Goal: Task Accomplishment & Management: Manage account settings

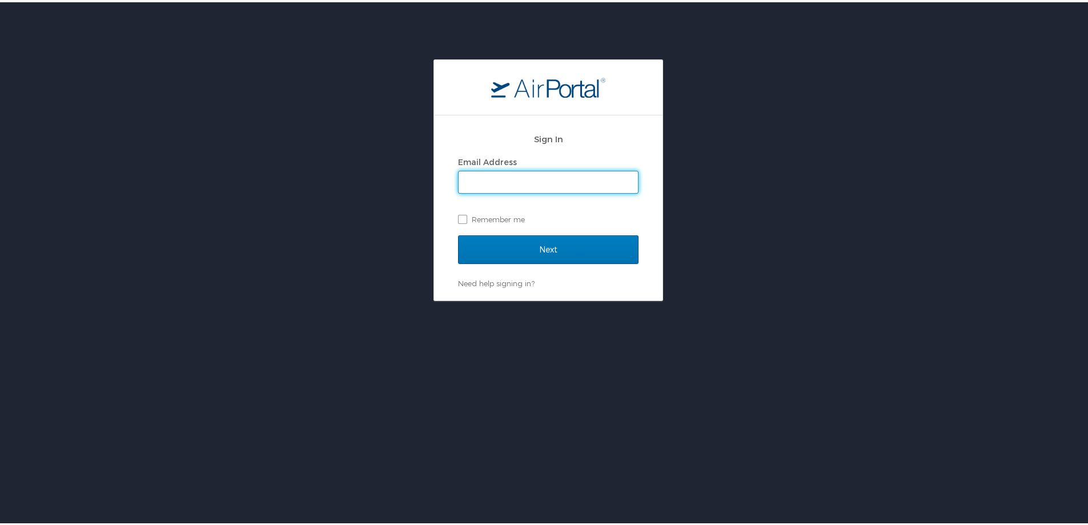
type input "lesley.hogg@cbtravel.com"
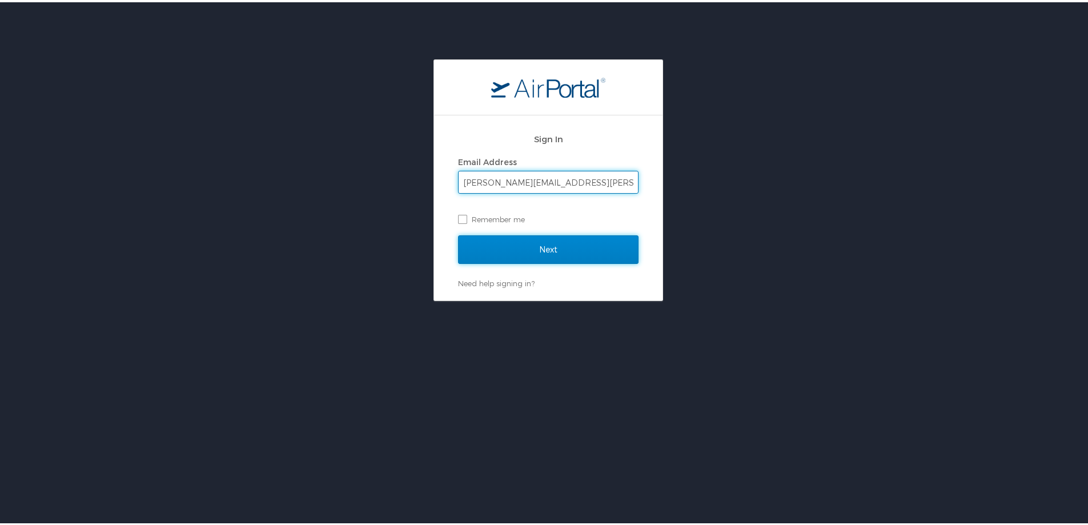
click at [497, 250] on input "Next" at bounding box center [548, 247] width 181 height 29
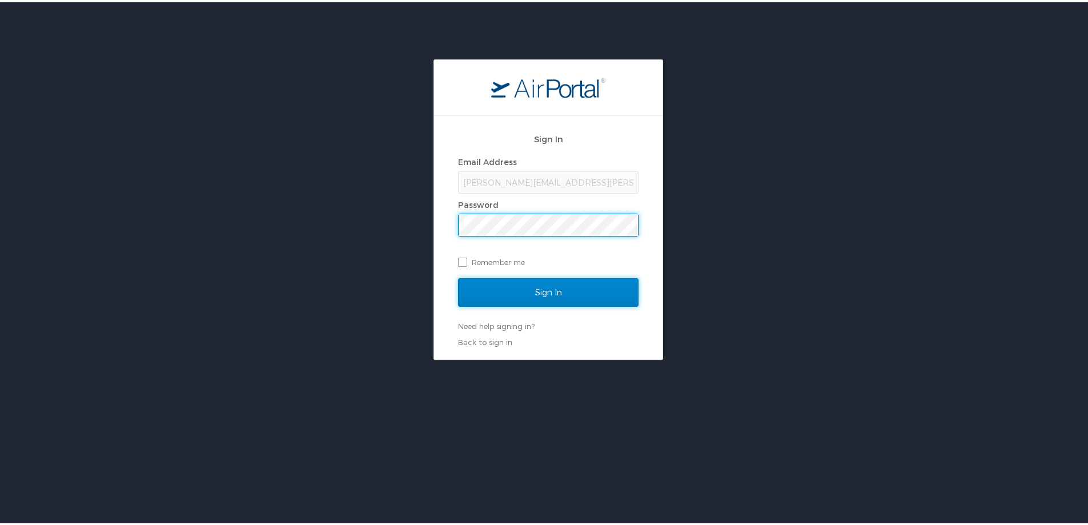
click at [499, 293] on input "Sign In" at bounding box center [548, 290] width 181 height 29
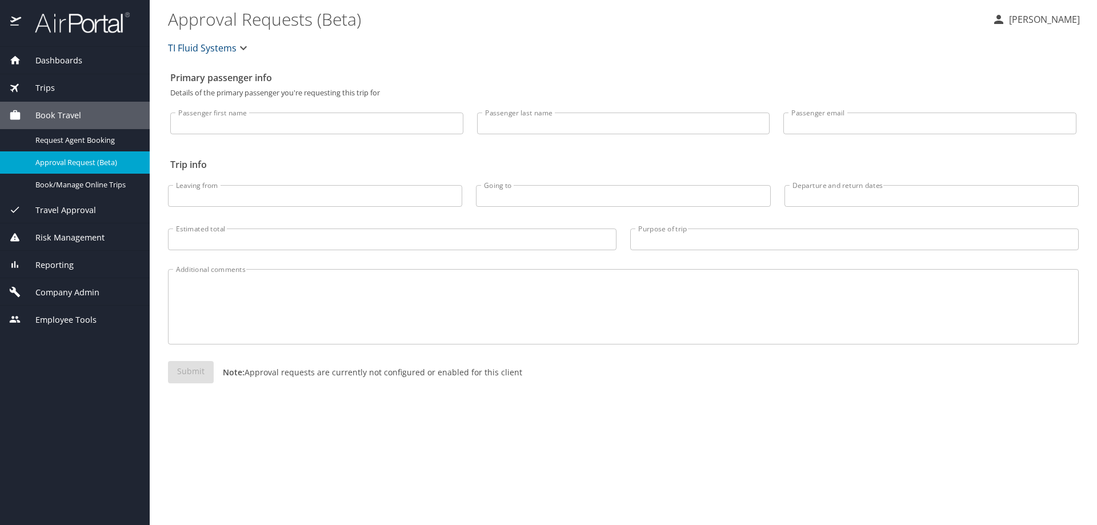
click at [44, 59] on span "Dashboards" at bounding box center [51, 60] width 61 height 13
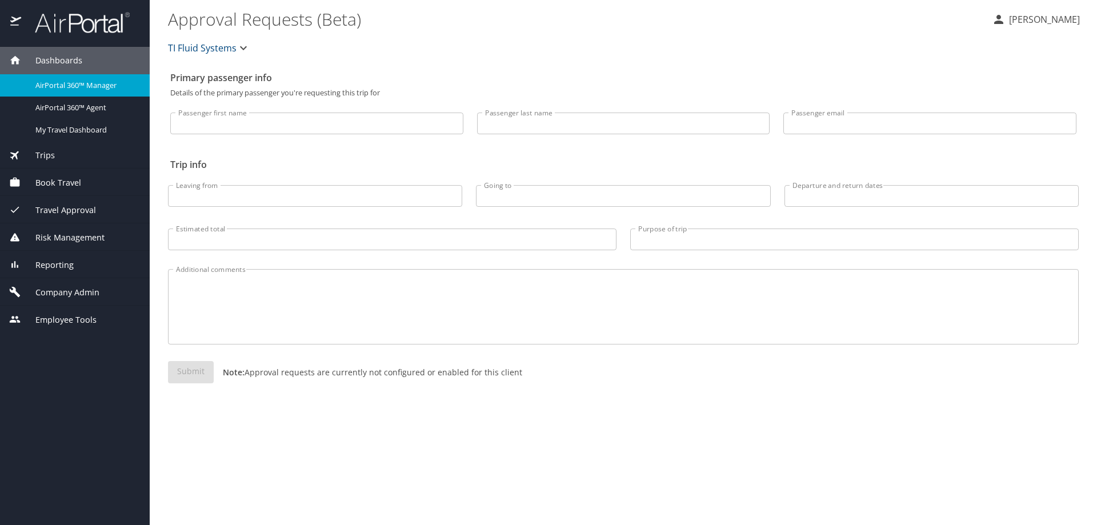
click at [49, 80] on span "AirPortal 360™ Manager" at bounding box center [85, 85] width 101 height 11
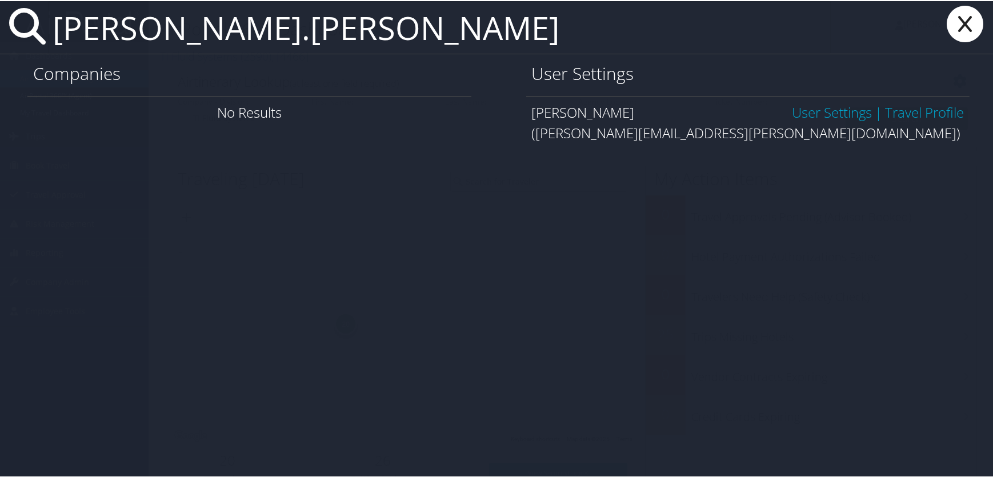
type input "[PERSON_NAME].[PERSON_NAME]"
click at [835, 111] on link "User Settings" at bounding box center [832, 111] width 80 height 19
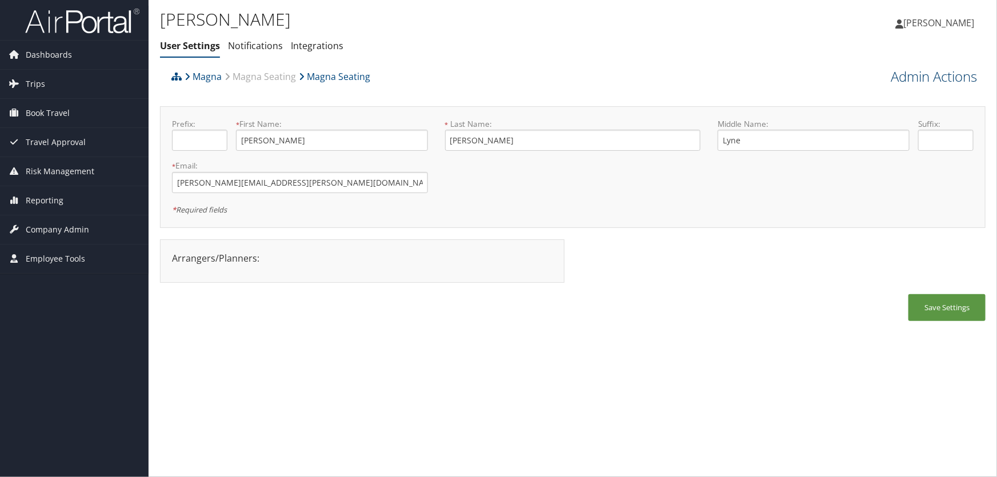
click at [919, 75] on link "Admin Actions" at bounding box center [934, 76] width 86 height 19
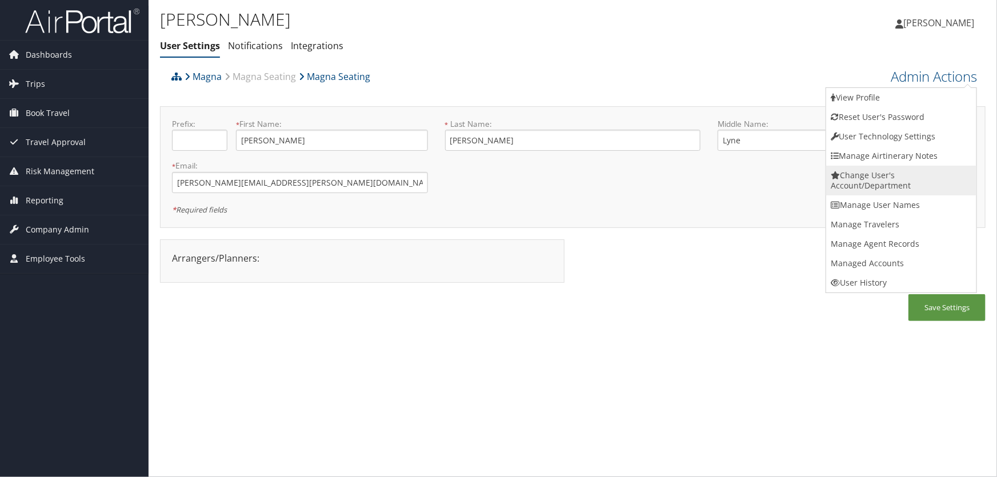
click at [867, 181] on link "Change User's Account/Department" at bounding box center [901, 181] width 150 height 30
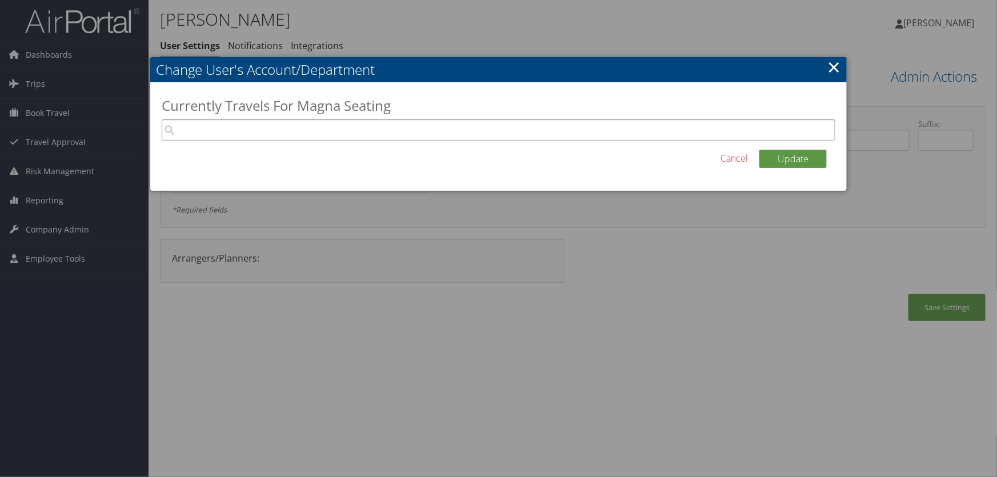
click at [200, 133] on input "search" at bounding box center [499, 129] width 674 height 21
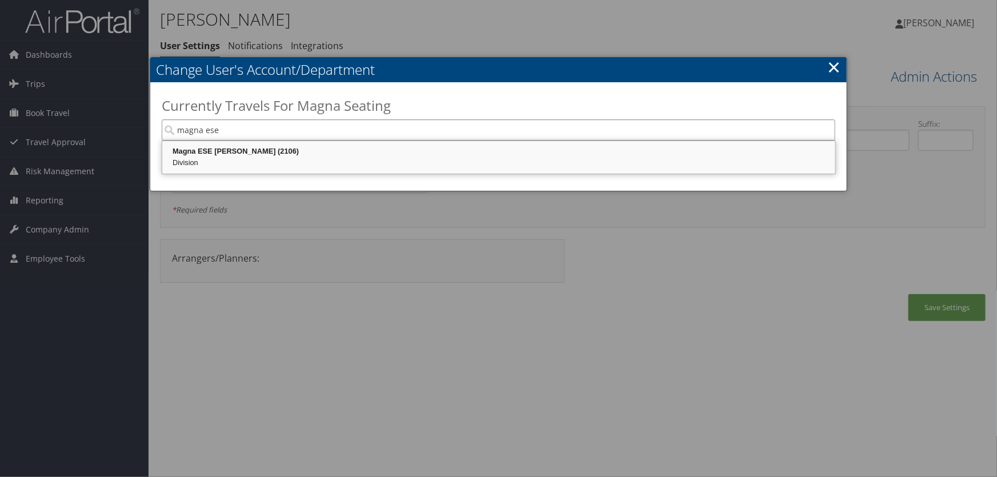
click at [226, 149] on div "Magna ESE Troy (2106)" at bounding box center [499, 151] width 670 height 11
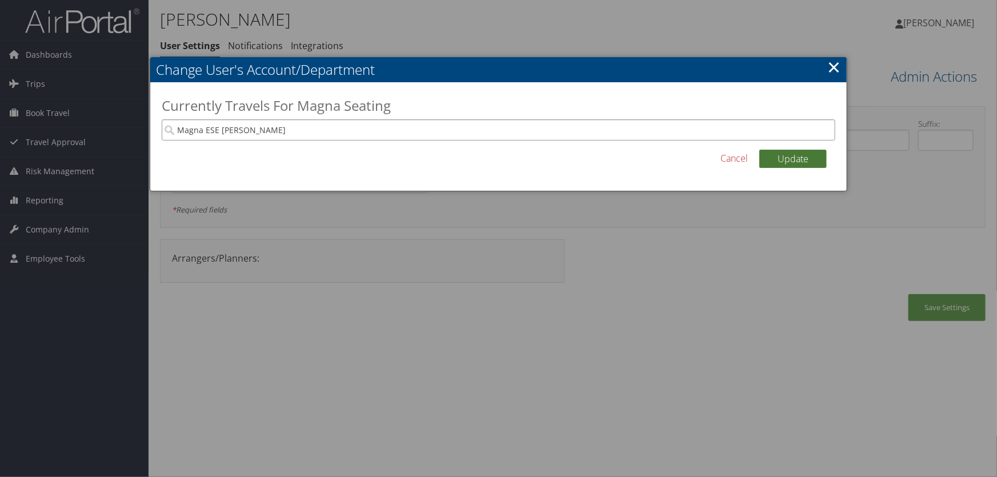
type input "Magna ESE [PERSON_NAME]"
click at [800, 157] on button "Update" at bounding box center [792, 159] width 67 height 18
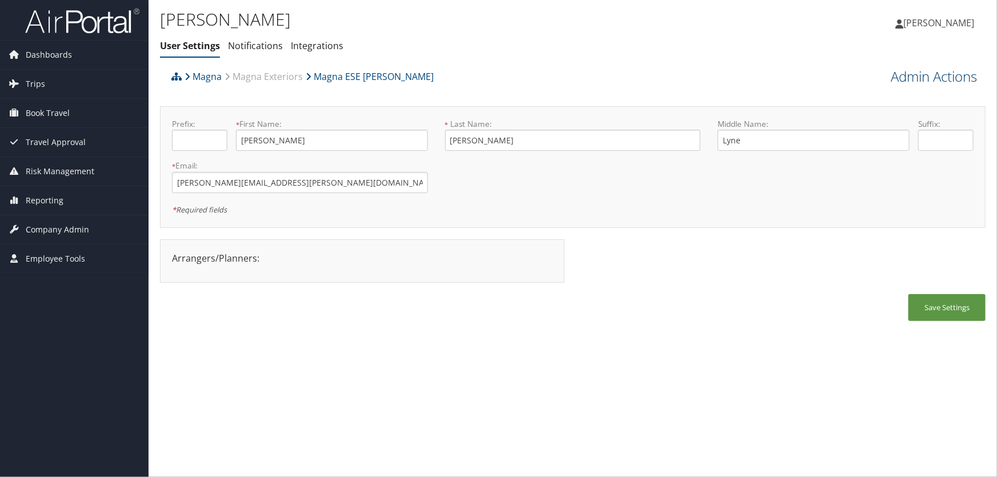
click at [914, 78] on link "Admin Actions" at bounding box center [934, 76] width 86 height 19
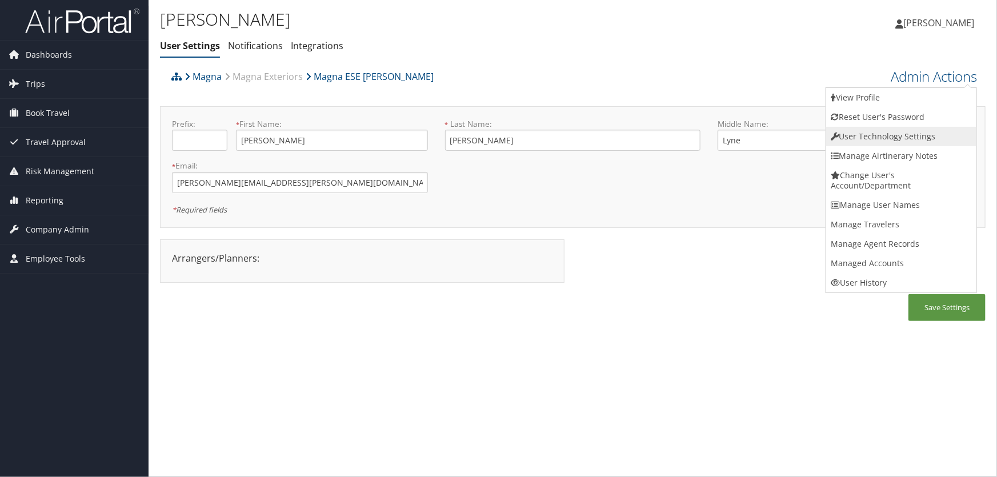
click at [867, 135] on link "User Technology Settings" at bounding box center [901, 136] width 150 height 19
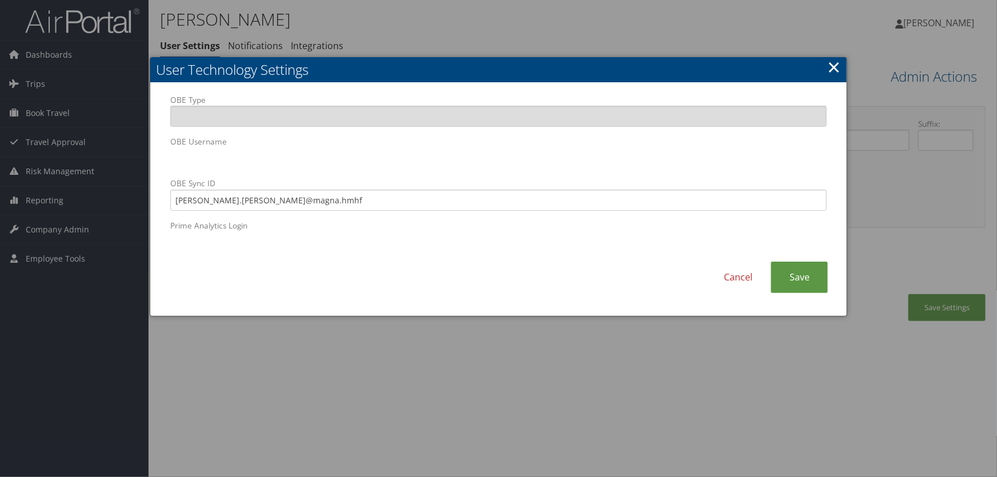
click at [555, 392] on div at bounding box center [498, 238] width 997 height 477
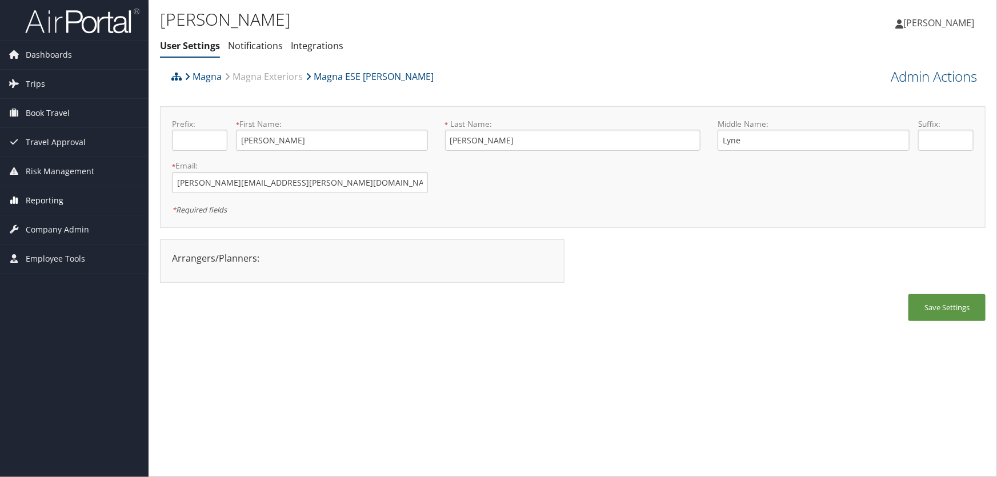
click at [40, 198] on span "Reporting" at bounding box center [45, 200] width 38 height 29
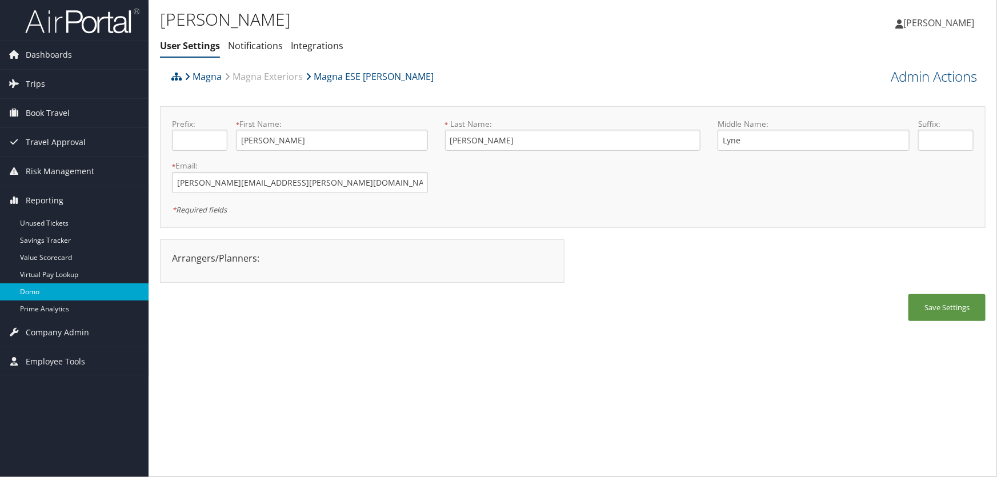
click at [46, 292] on link "Domo" at bounding box center [74, 291] width 149 height 17
